Goal: Task Accomplishment & Management: Manage account settings

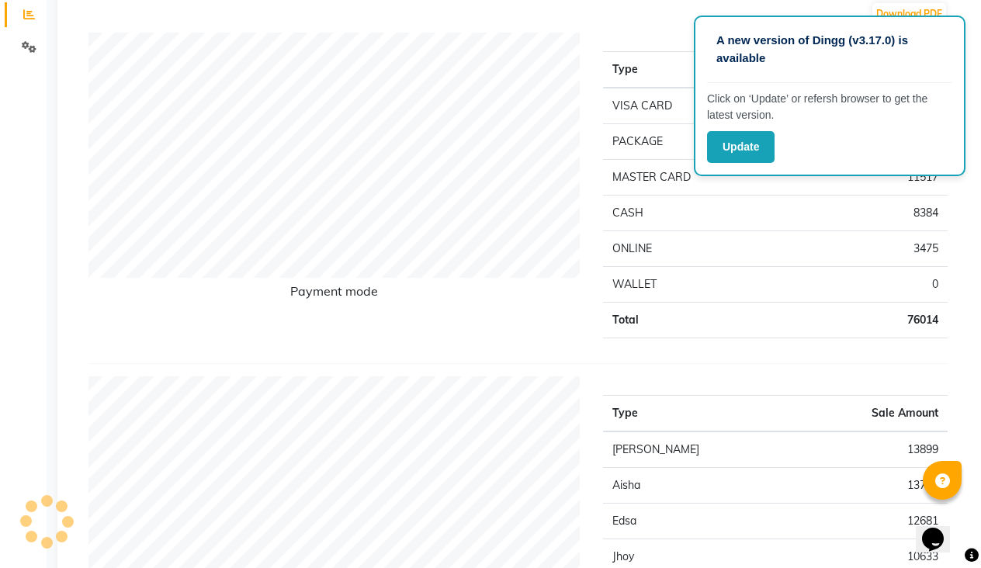
click at [598, 308] on div "Type Sale Amount VISA CARD 52638 PACKAGE 0 MASTER CARD 11517 CASH 8384 ONLINE 3…" at bounding box center [775, 192] width 368 height 318
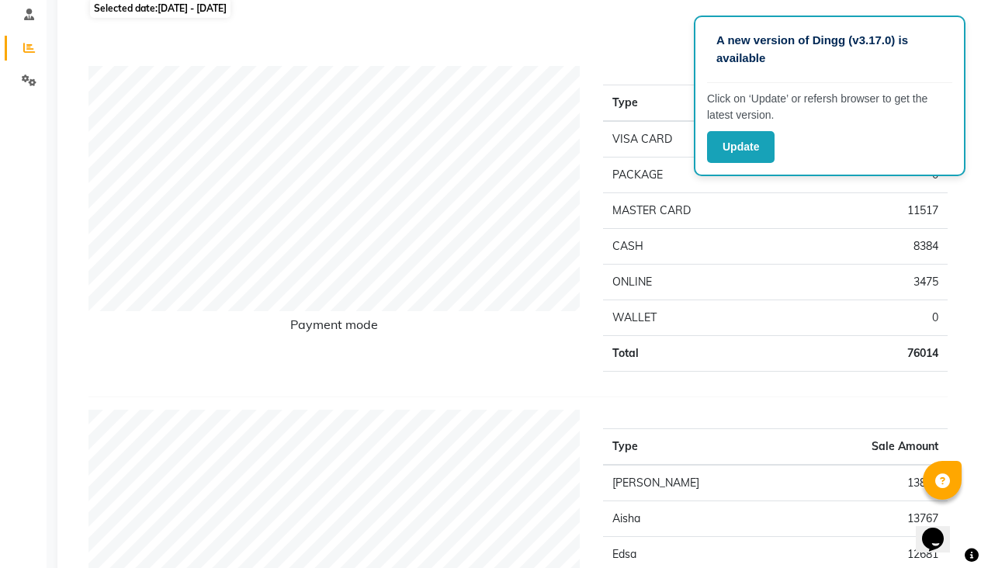
scroll to position [156, 0]
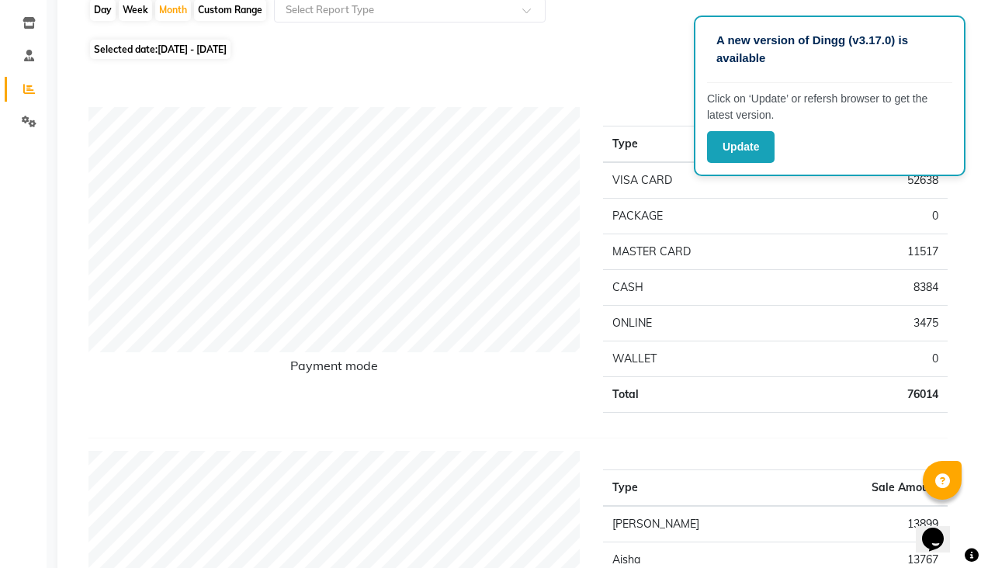
click at [220, 81] on div "Download PDF" at bounding box center [517, 88] width 859 height 25
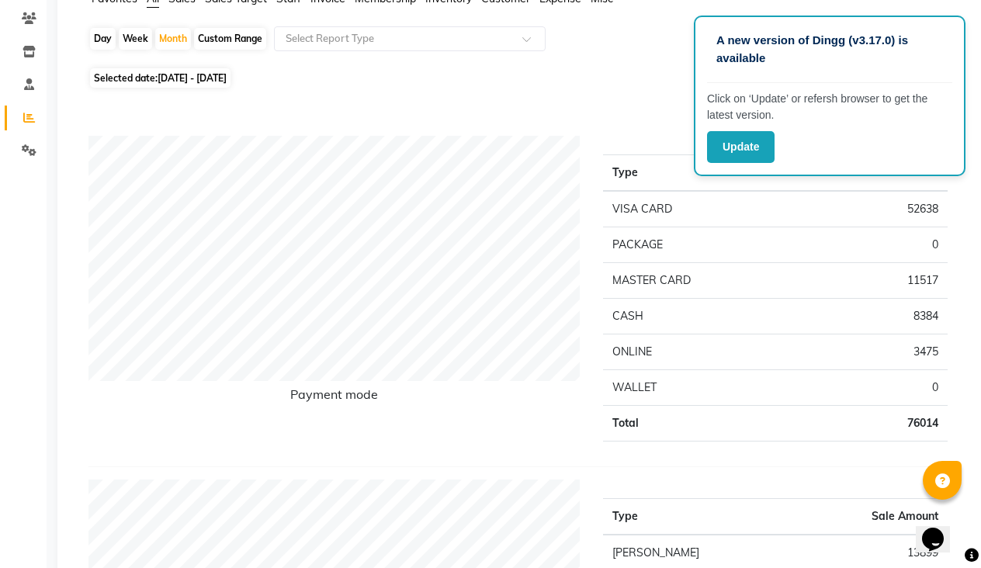
scroll to position [125, 0]
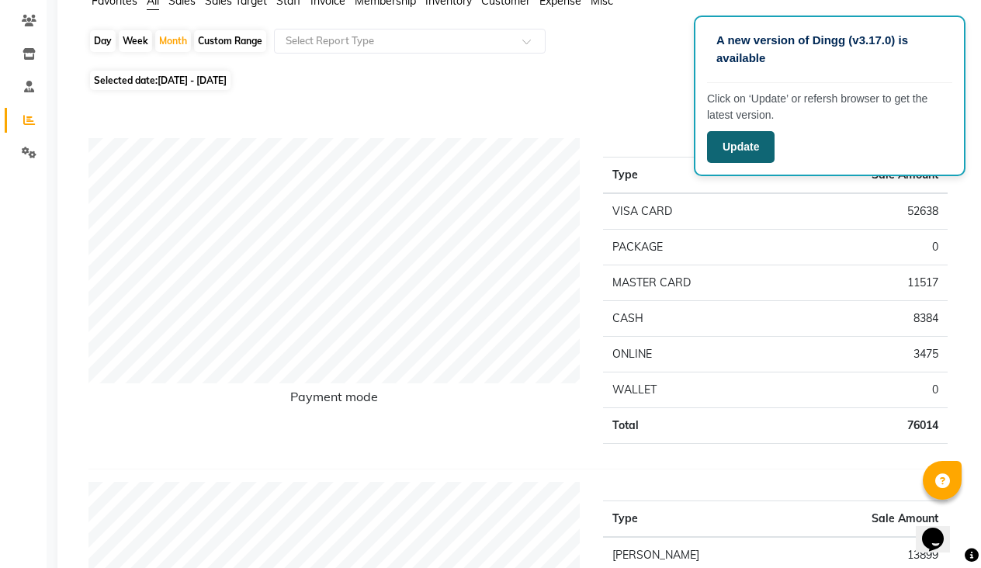
click at [738, 144] on button "Update" at bounding box center [741, 147] width 68 height 32
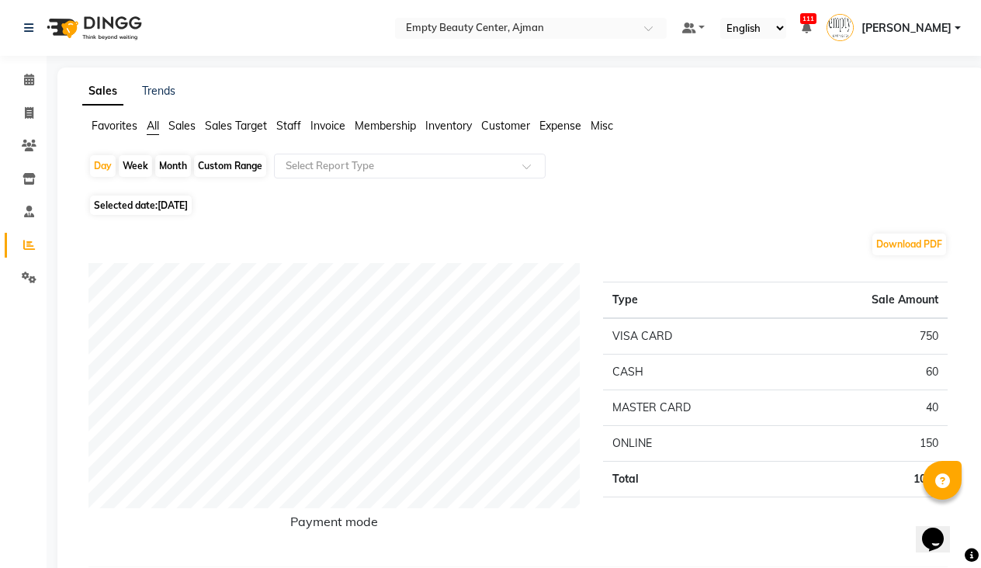
click at [949, 23] on span "[PERSON_NAME]" at bounding box center [906, 28] width 90 height 16
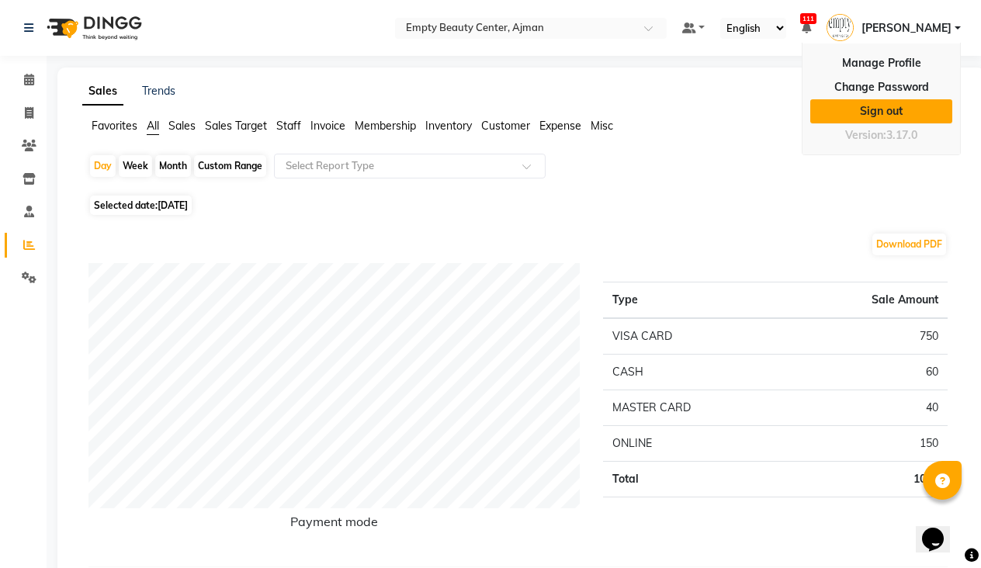
click at [865, 113] on link "Sign out" at bounding box center [881, 111] width 142 height 24
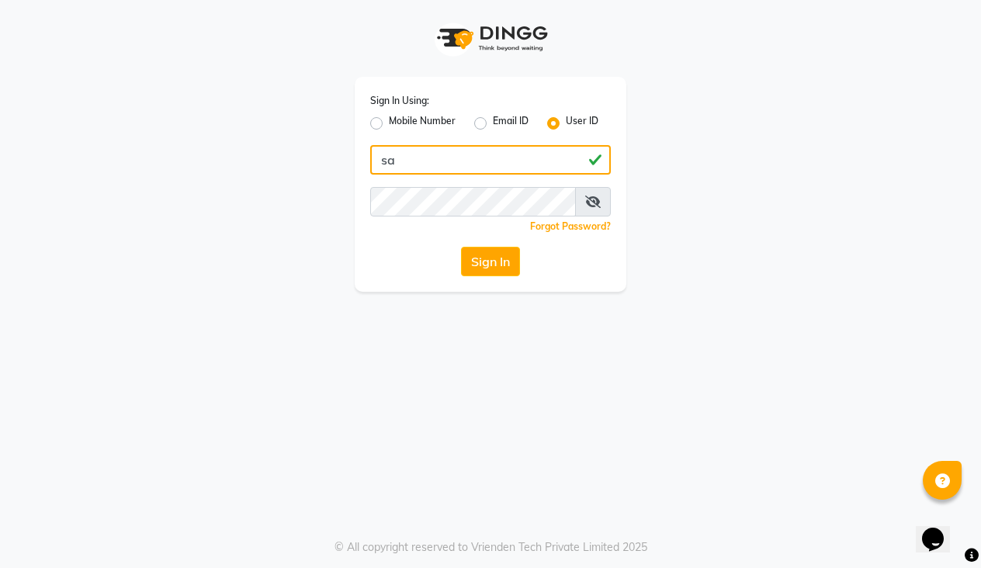
type input "[EMAIL_ADDRESS][DOMAIN_NAME]"
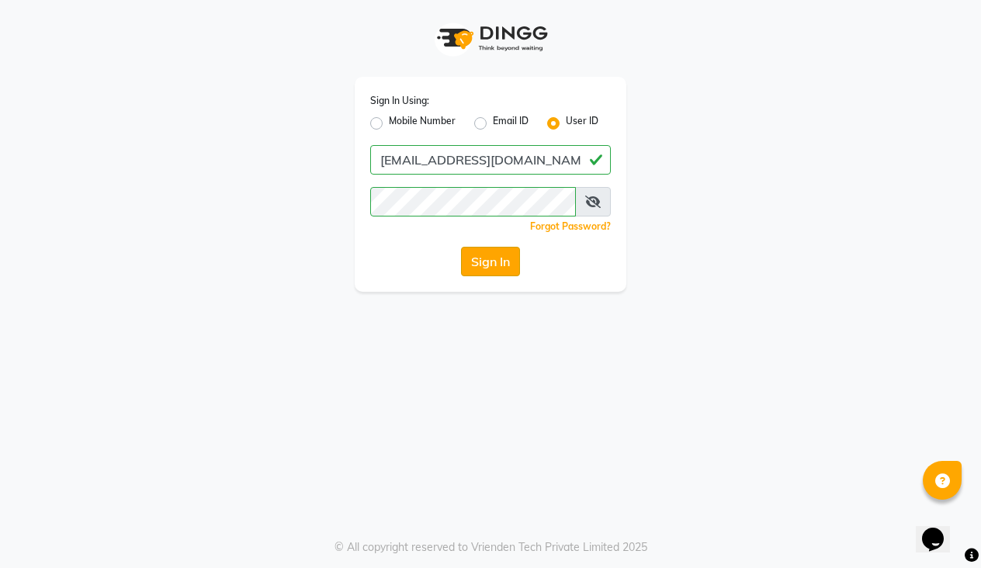
click at [491, 249] on button "Sign In" at bounding box center [490, 261] width 59 height 29
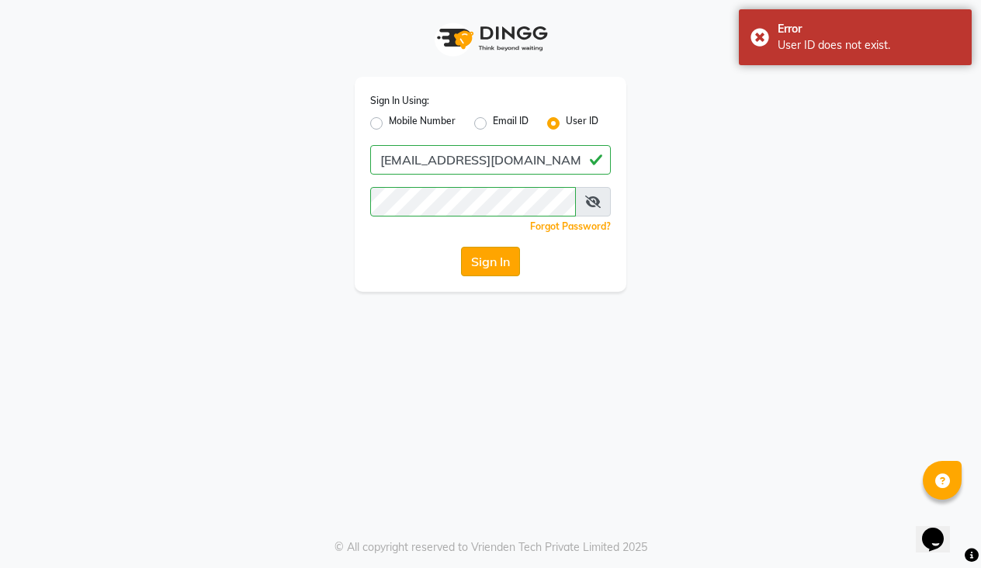
click at [487, 265] on button "Sign In" at bounding box center [490, 261] width 59 height 29
click at [476, 112] on div "Sign In Using: Mobile Number Email ID User ID" at bounding box center [490, 112] width 241 height 40
click at [493, 129] on label "Email ID" at bounding box center [511, 123] width 36 height 19
click at [493, 124] on input "Email ID" at bounding box center [498, 119] width 10 height 10
radio input "true"
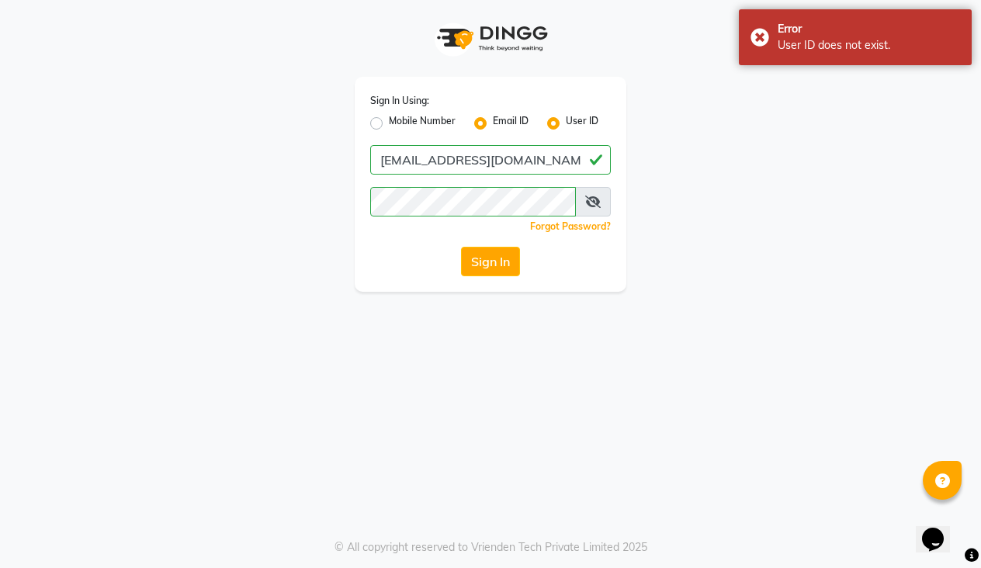
radio input "false"
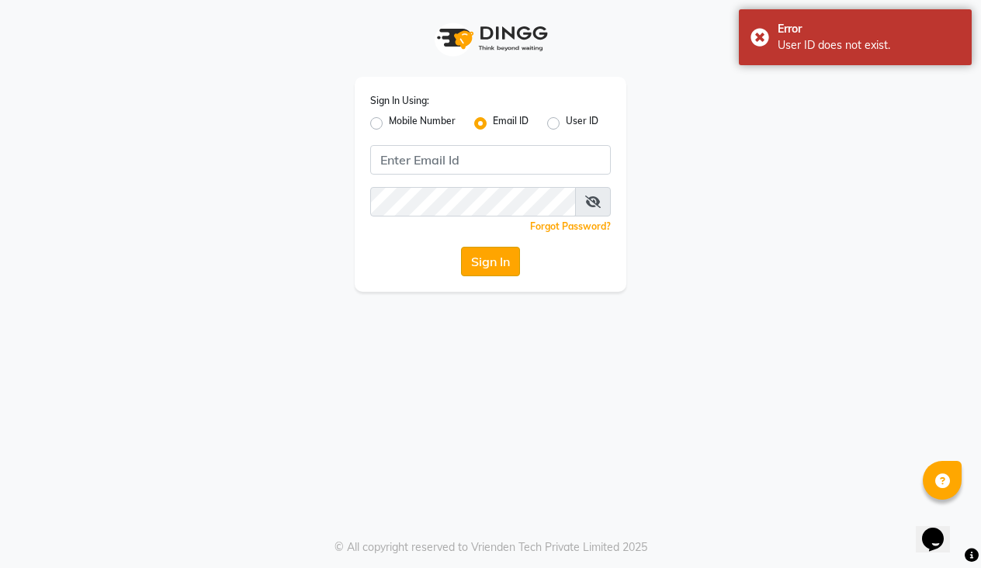
click at [492, 255] on button "Sign In" at bounding box center [490, 261] width 59 height 29
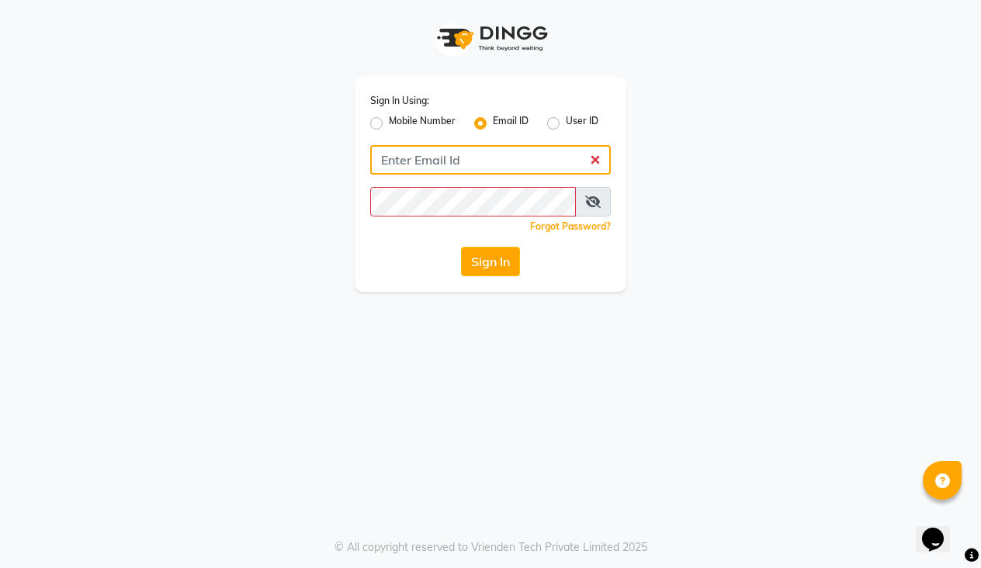
click at [436, 154] on input "Username" at bounding box center [490, 159] width 241 height 29
type input "[EMAIL_ADDRESS][DOMAIN_NAME]"
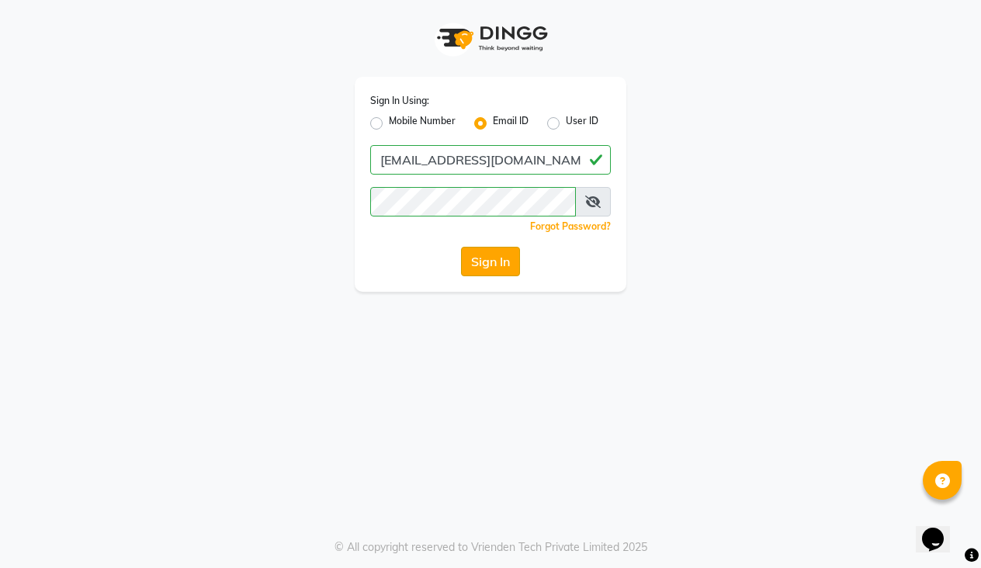
click at [500, 260] on button "Sign In" at bounding box center [490, 261] width 59 height 29
